Goal: Task Accomplishment & Management: Complete application form

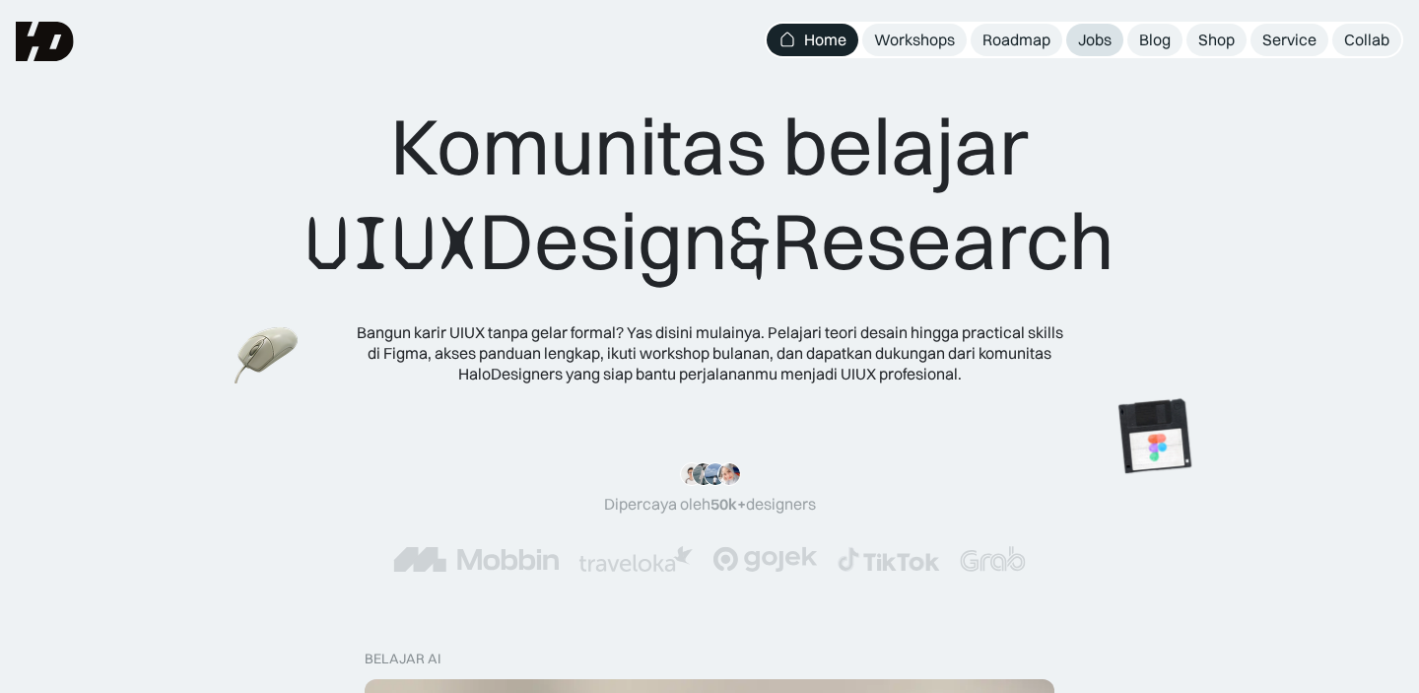
click at [1092, 41] on div "Jobs" at bounding box center [1094, 40] width 33 height 21
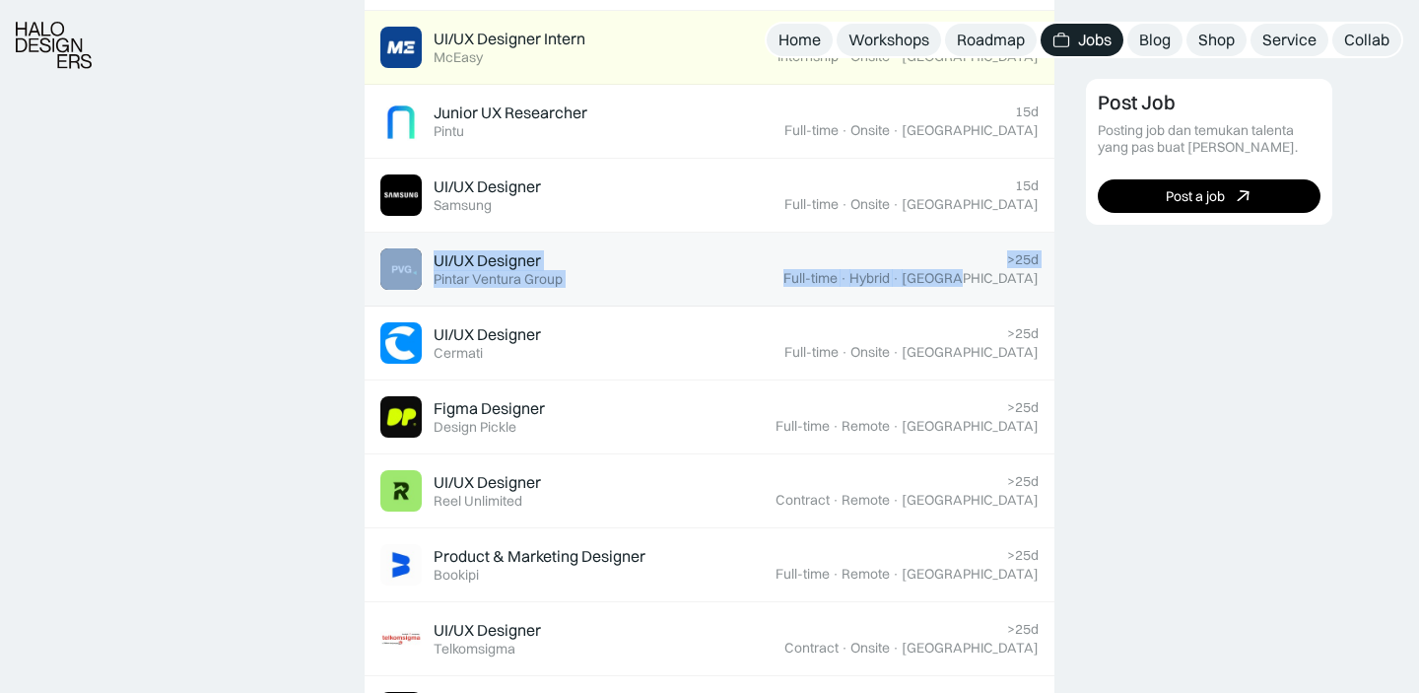
scroll to position [1375, 0]
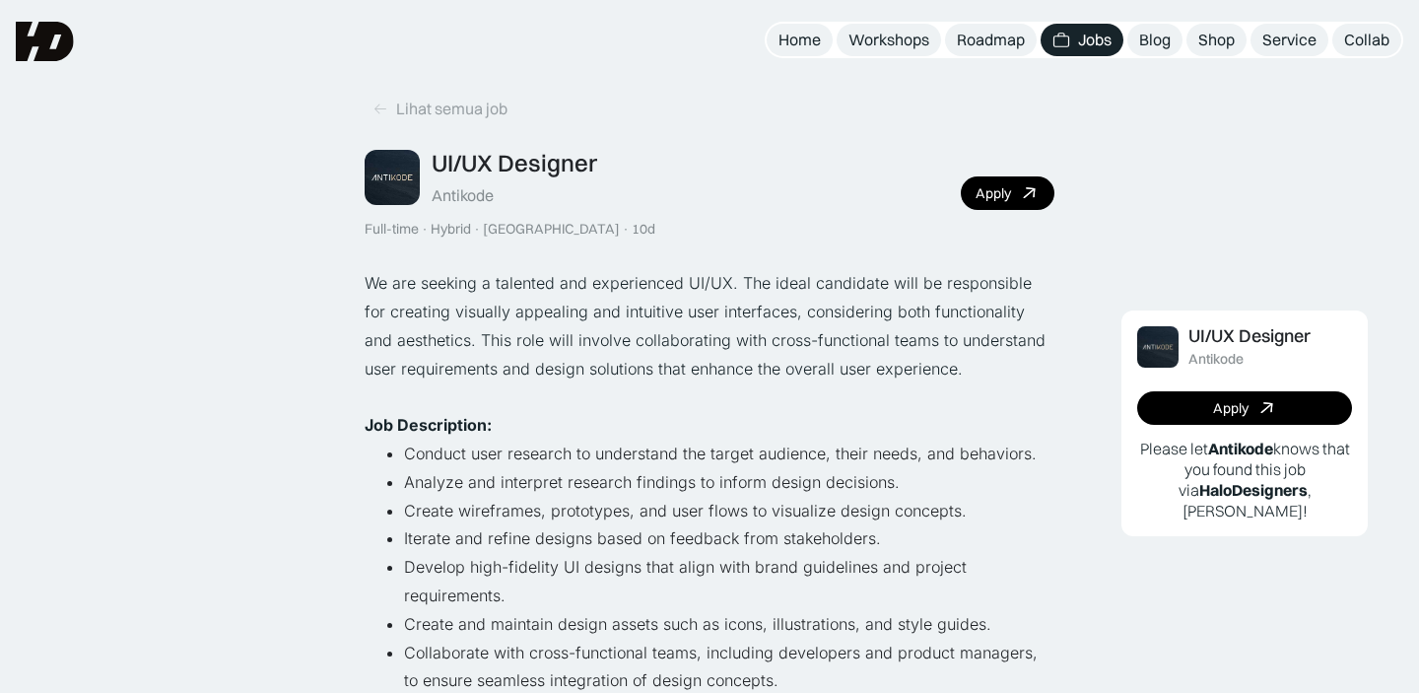
scroll to position [3, 0]
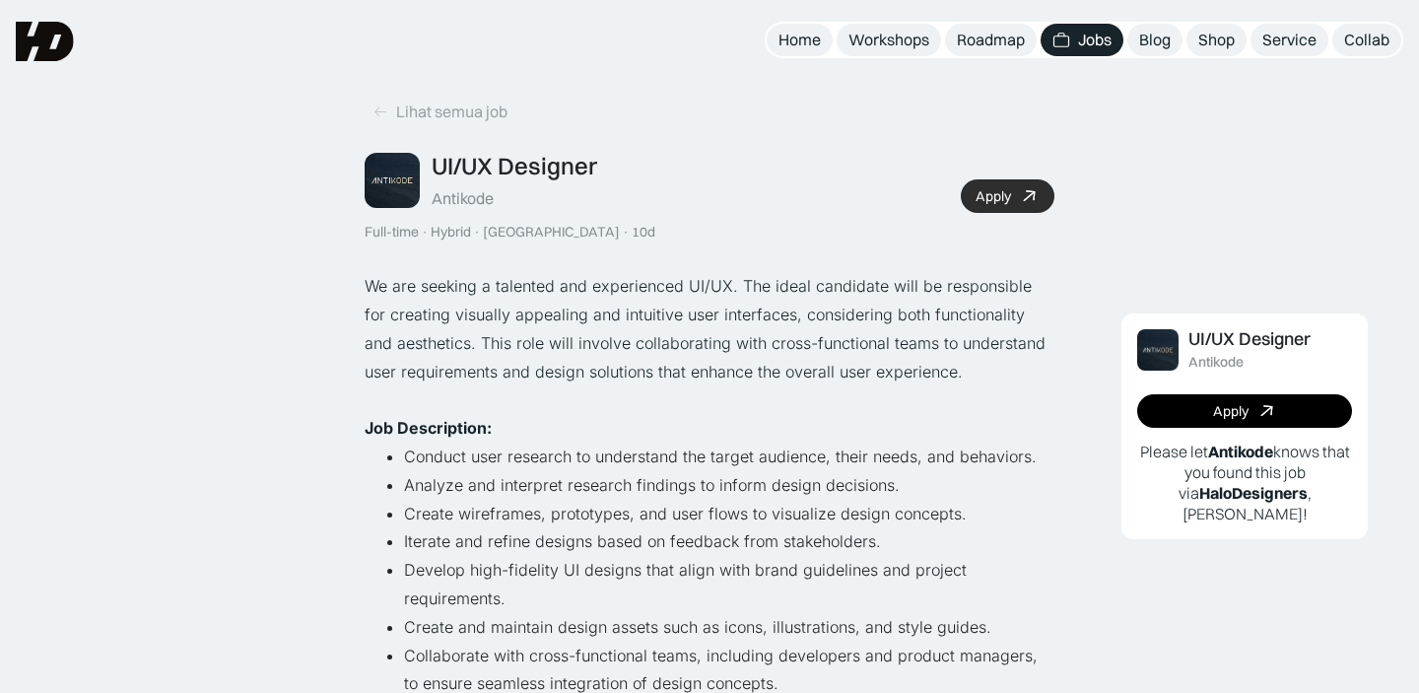
click at [1004, 193] on div "Apply" at bounding box center [992, 196] width 35 height 17
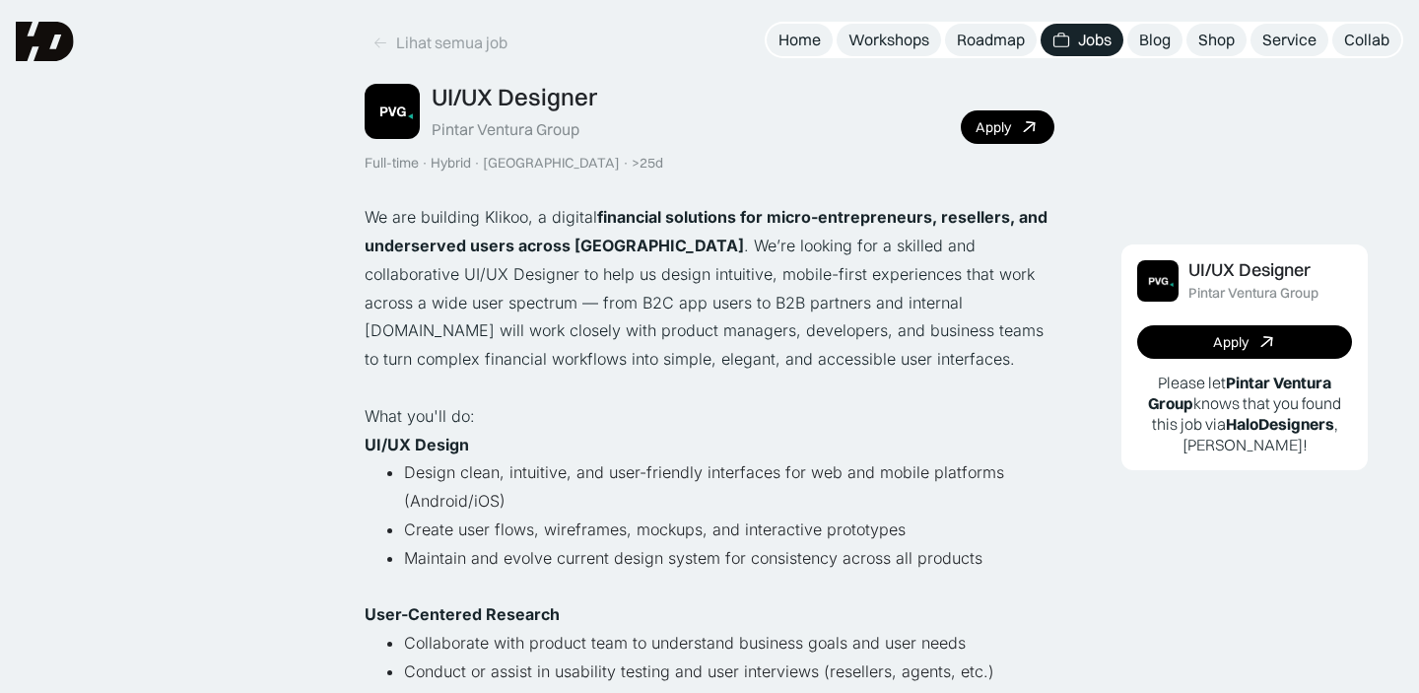
scroll to position [43, 0]
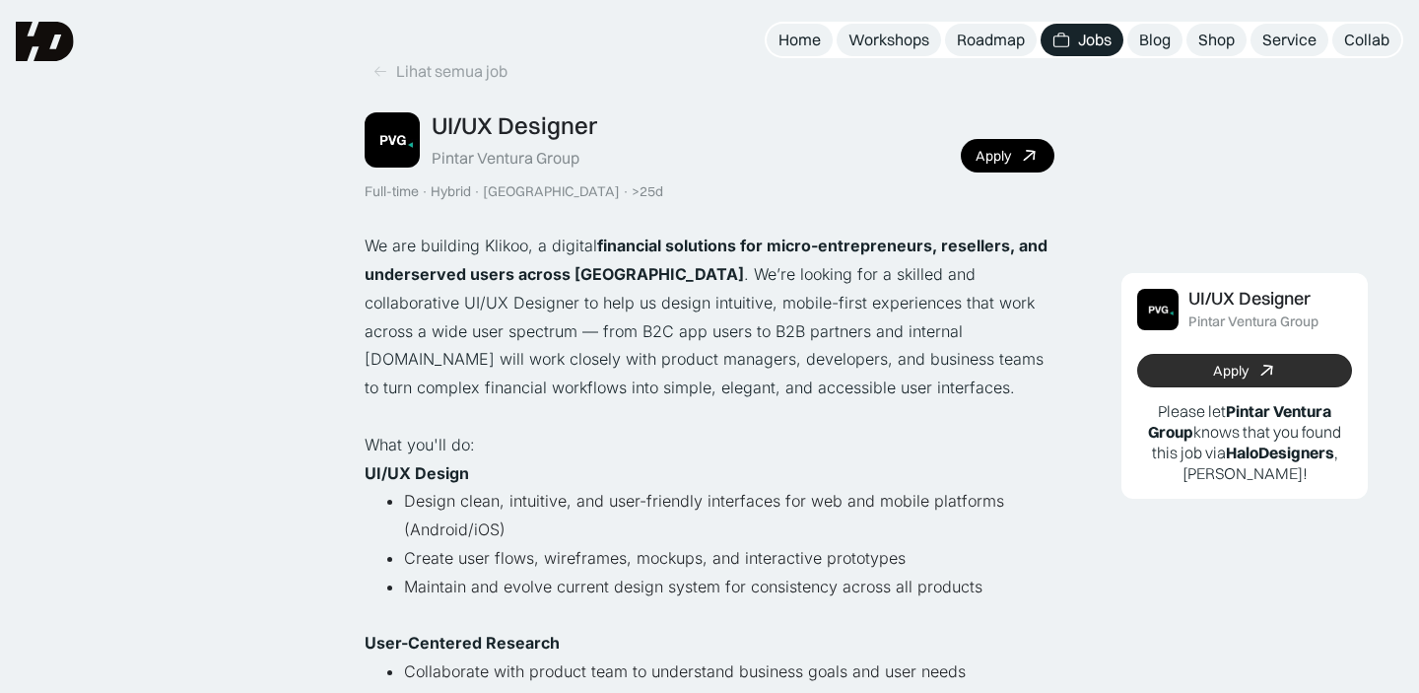
click at [1207, 360] on link "Apply" at bounding box center [1244, 370] width 215 height 33
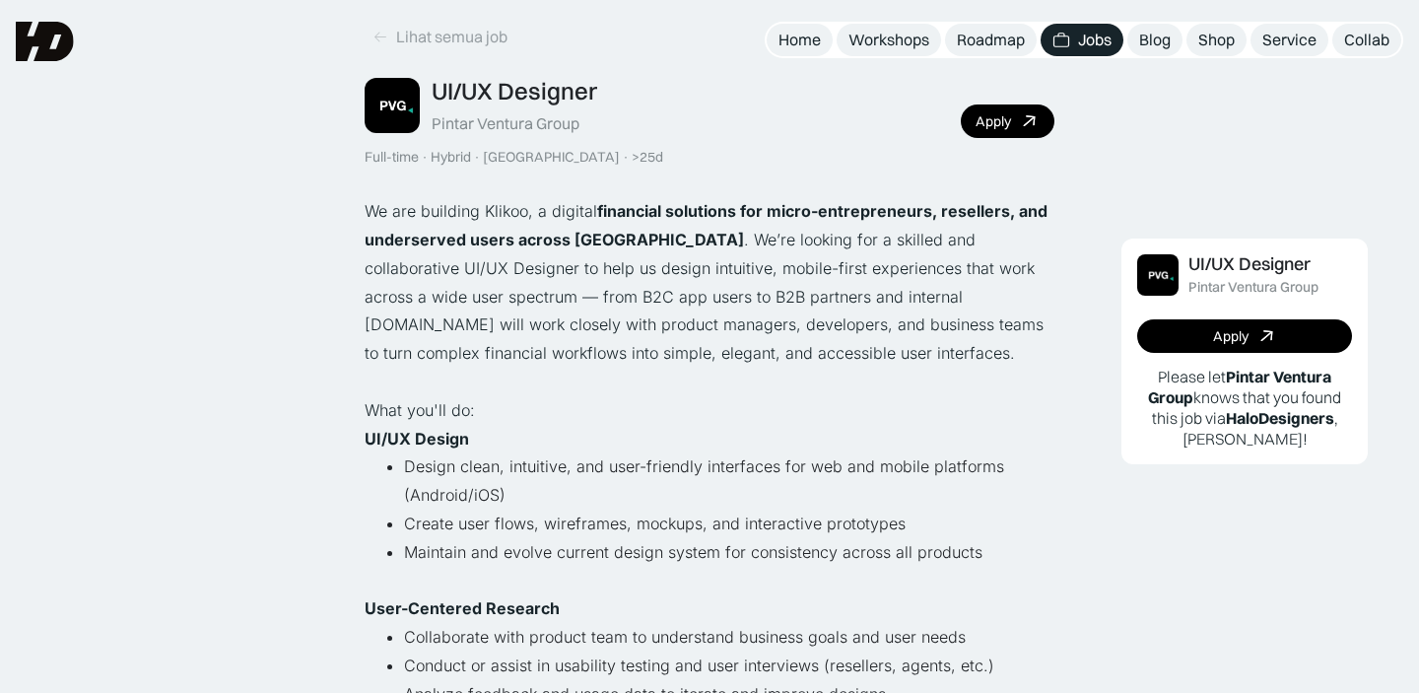
scroll to position [0, 0]
